Goal: Task Accomplishment & Management: Manage account settings

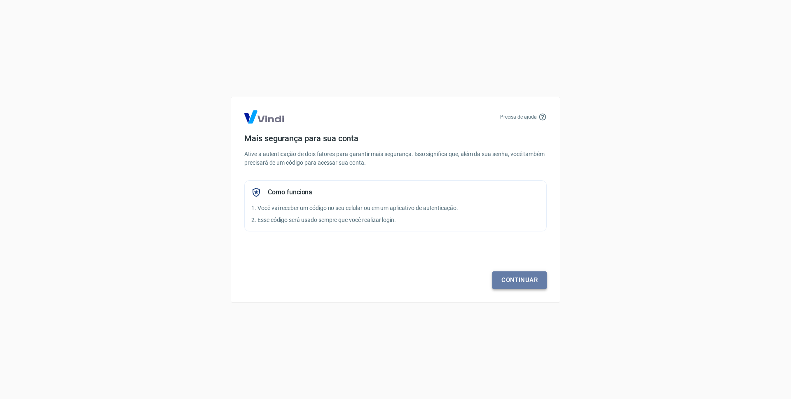
click at [521, 277] on link "Continuar" at bounding box center [520, 280] width 54 height 17
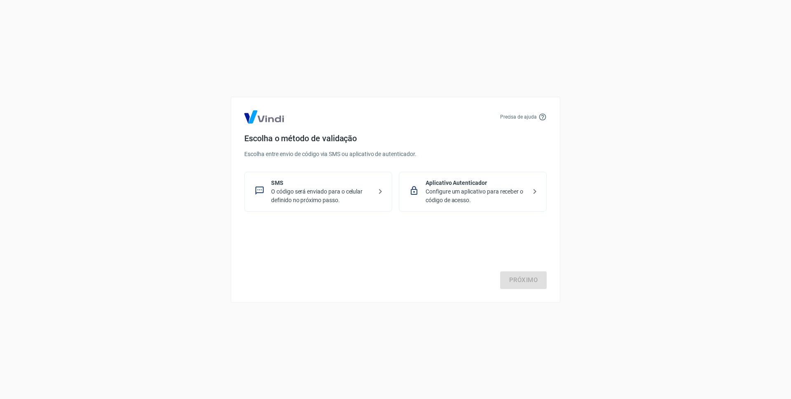
click at [260, 188] on icon at bounding box center [260, 191] width 10 height 10
click at [526, 279] on link "Próximo" at bounding box center [523, 280] width 47 height 17
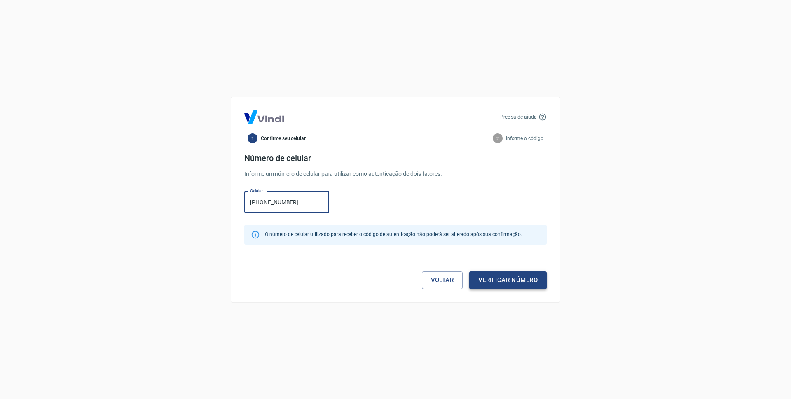
type input "[PHONE_NUMBER]"
click at [502, 280] on button "Verificar número" at bounding box center [507, 280] width 77 height 17
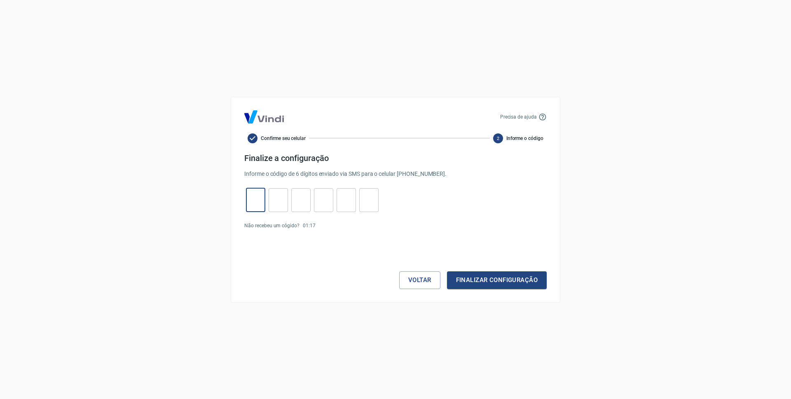
drag, startPoint x: 252, startPoint y: 195, endPoint x: 262, endPoint y: 207, distance: 15.8
click at [254, 197] on input "tel" at bounding box center [255, 200] width 19 height 18
type input "2"
type input "7"
type input "1"
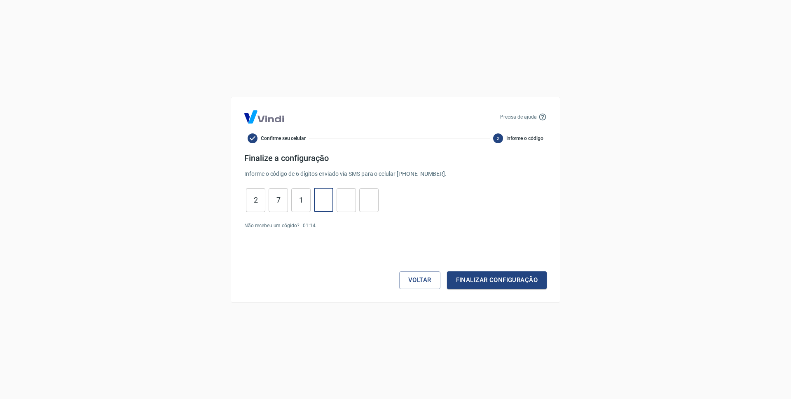
type input "5"
type input "9"
type input "0"
click at [498, 277] on button "Finalizar configuração" at bounding box center [497, 280] width 100 height 17
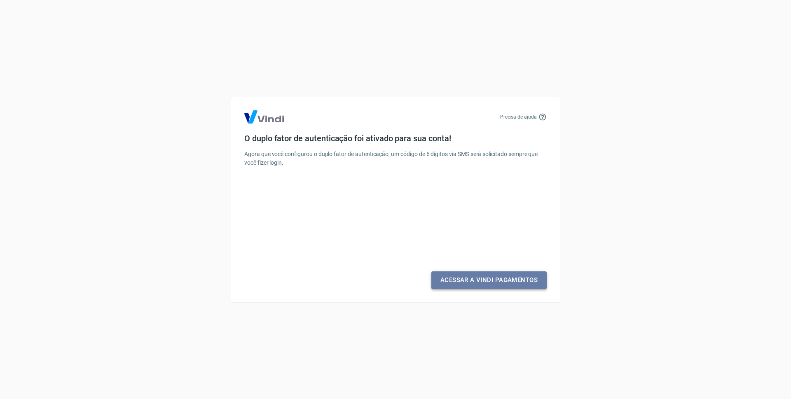
click at [494, 279] on link "Acessar a Vindi Pagamentos" at bounding box center [489, 280] width 115 height 17
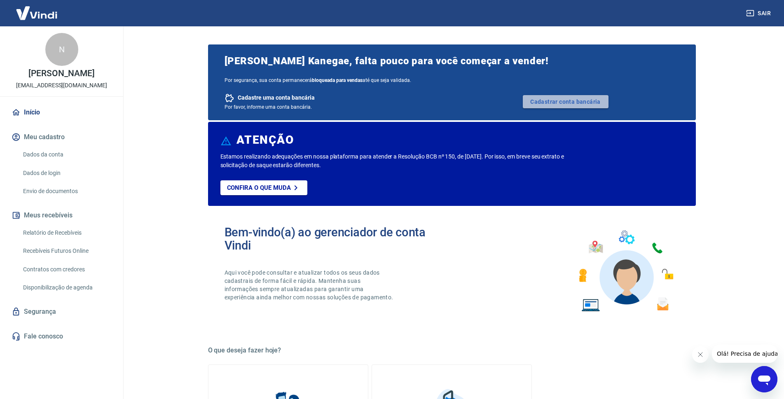
click at [554, 100] on link "Cadastrar conta bancária" at bounding box center [566, 101] width 86 height 13
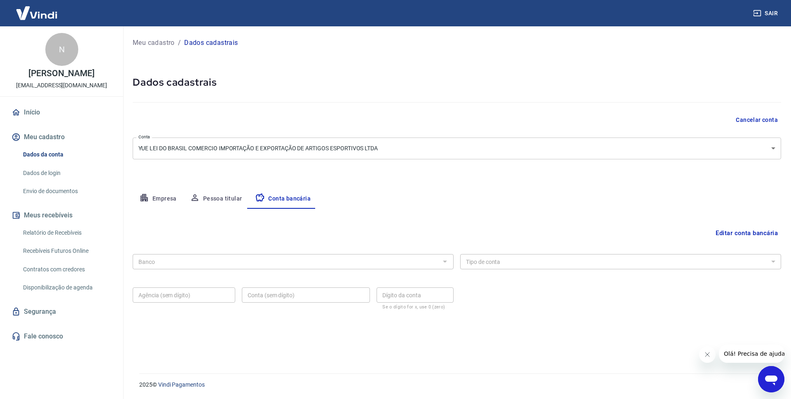
click at [184, 263] on input "Banco" at bounding box center [286, 262] width 303 height 10
click at [281, 199] on button "Conta bancária" at bounding box center [283, 199] width 69 height 20
click at [743, 232] on button "Editar conta bancária" at bounding box center [747, 233] width 69 height 16
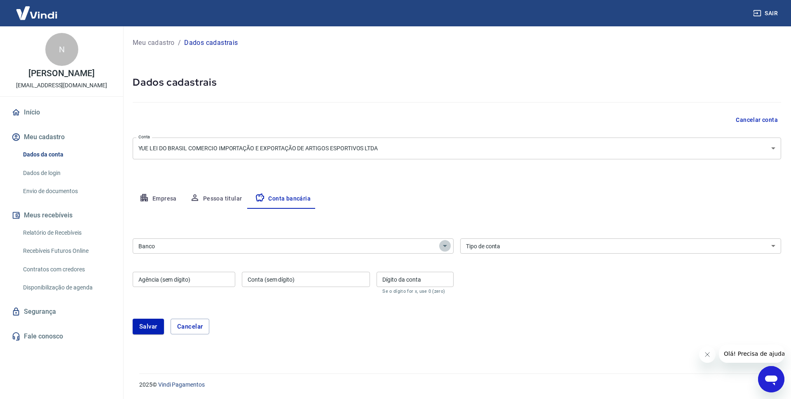
click at [446, 246] on icon "Abrir" at bounding box center [445, 246] width 10 height 10
click at [445, 246] on icon "Abrir" at bounding box center [445, 246] width 4 height 2
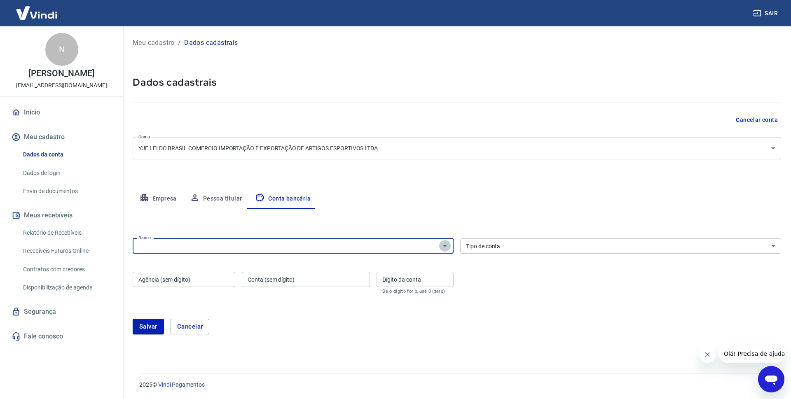
click at [444, 245] on icon "Abrir" at bounding box center [445, 246] width 10 height 10
click at [229, 247] on input "Banco" at bounding box center [286, 246] width 303 height 10
click at [333, 247] on input "Banco" at bounding box center [286, 246] width 303 height 10
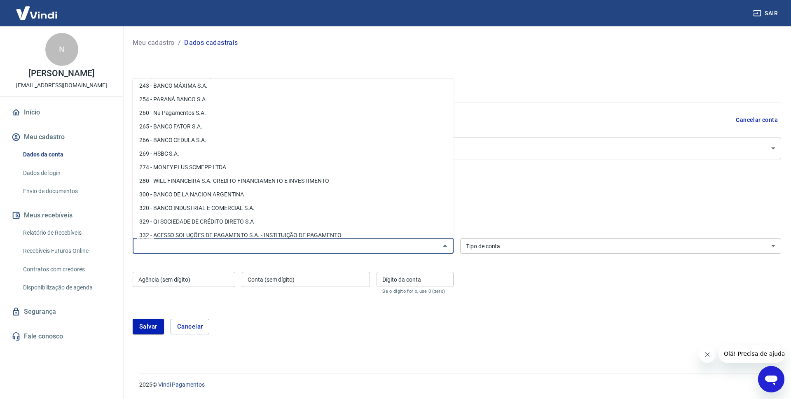
scroll to position [782, 0]
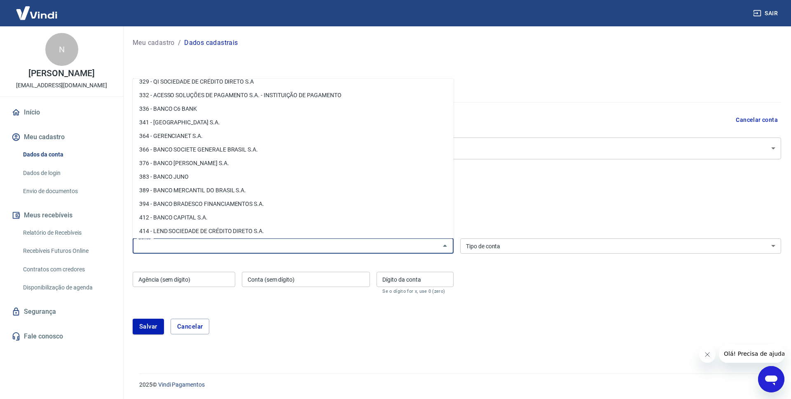
click at [175, 129] on li "341 - ITAÚ UNIBANCO S.A." at bounding box center [293, 123] width 321 height 14
type input "341 - ITAÚ UNIBANCO S.A."
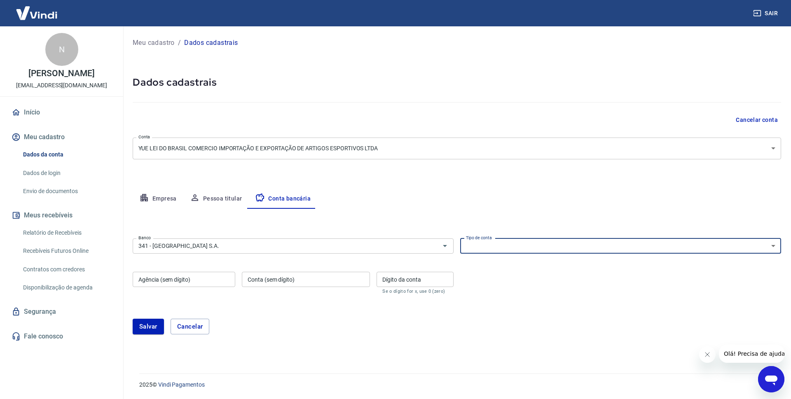
click at [470, 248] on select "Conta Corrente Conta Poupança" at bounding box center [620, 246] width 321 height 15
select select "1"
click at [460, 239] on select "Conta Corrente Conta Poupança" at bounding box center [620, 246] width 321 height 15
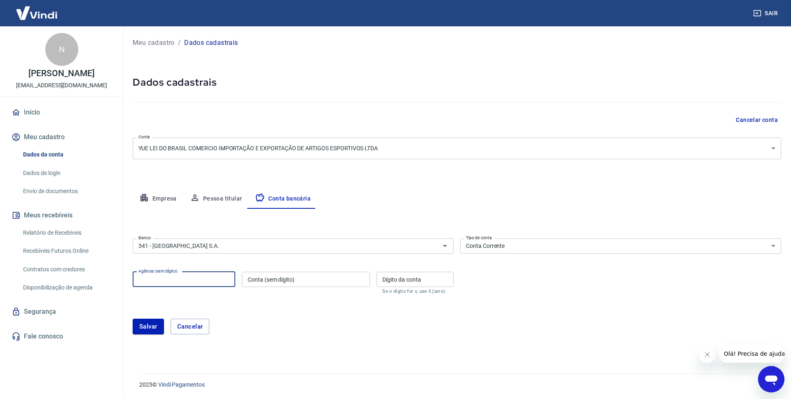
click at [204, 280] on input "Agência (sem dígito)" at bounding box center [184, 279] width 103 height 15
type input "0775"
type input "98165"
click at [402, 281] on input "Dígito da conta" at bounding box center [415, 279] width 77 height 15
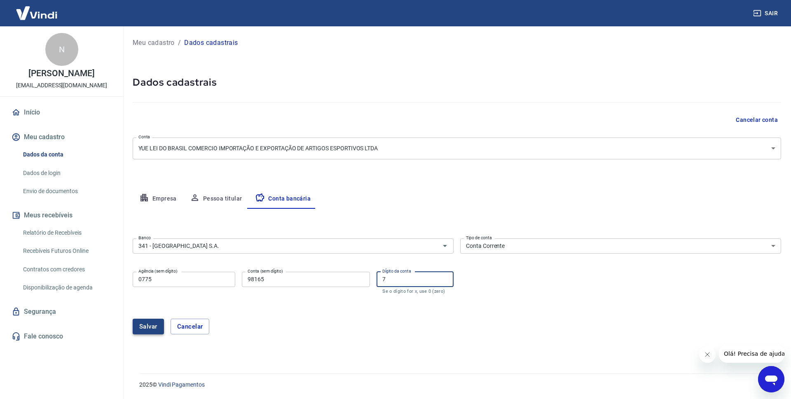
type input "7"
click at [148, 329] on button "Salvar" at bounding box center [148, 327] width 31 height 16
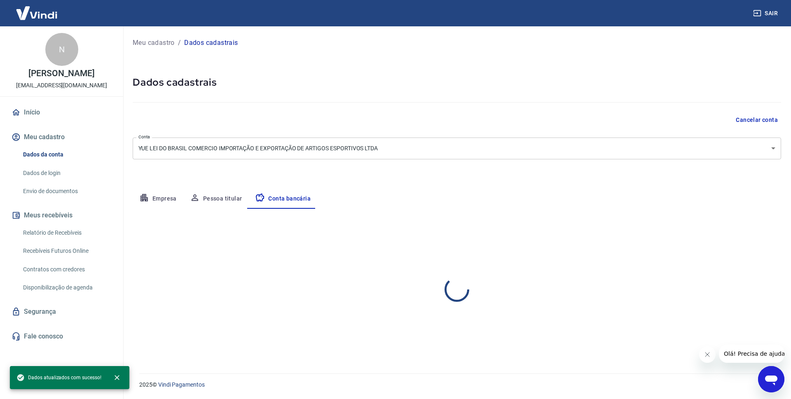
select select "1"
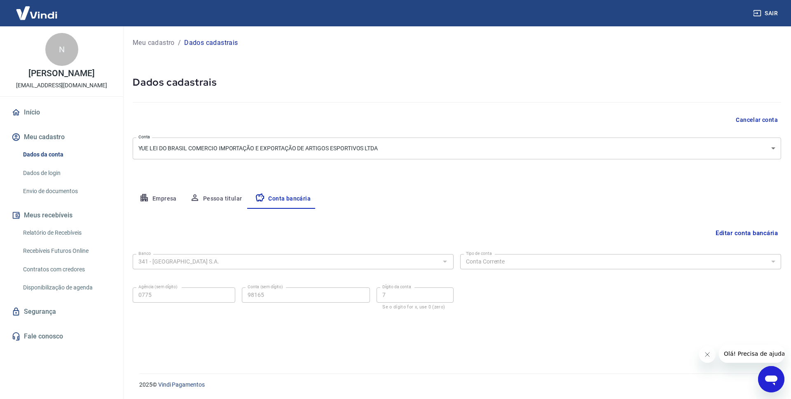
click at [401, 321] on form "Banco 341 - ITAÚ UNIBANCO S.A. Banco Tipo de conta Conta Corrente Conta Poupanç…" at bounding box center [457, 288] width 649 height 74
click at [729, 232] on button "Editar conta bancária" at bounding box center [747, 233] width 69 height 16
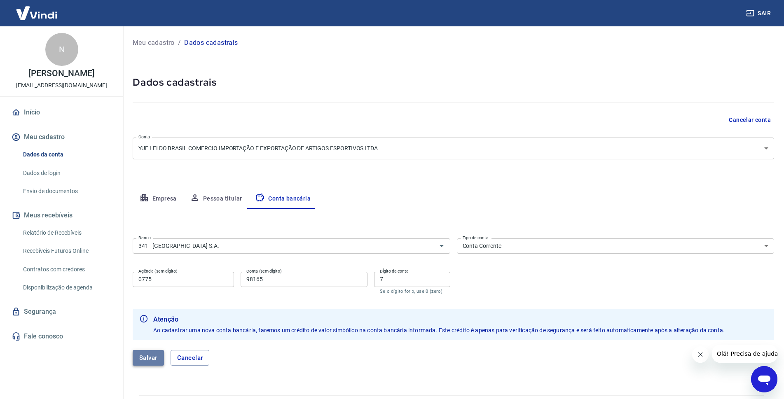
click at [148, 357] on button "Salvar" at bounding box center [148, 358] width 31 height 16
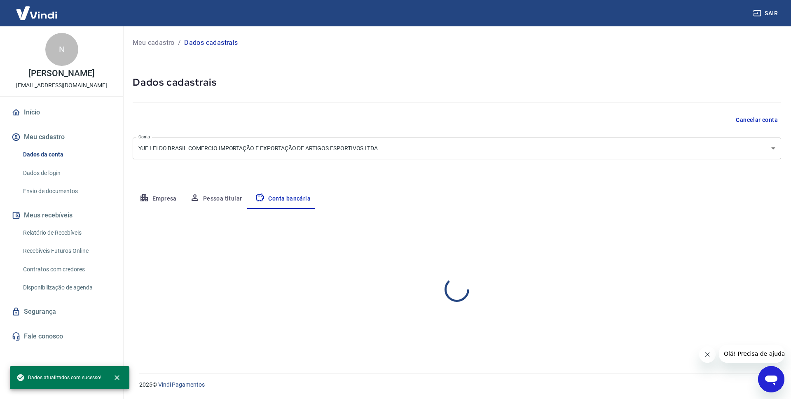
select select "1"
